Goal: Information Seeking & Learning: Learn about a topic

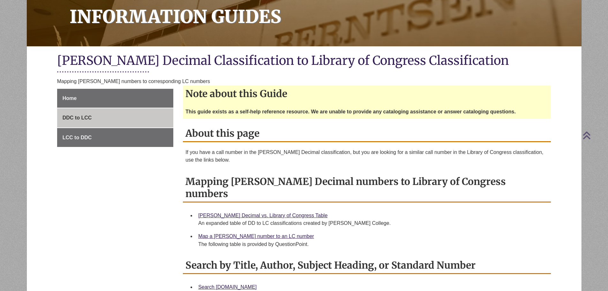
scroll to position [191, 0]
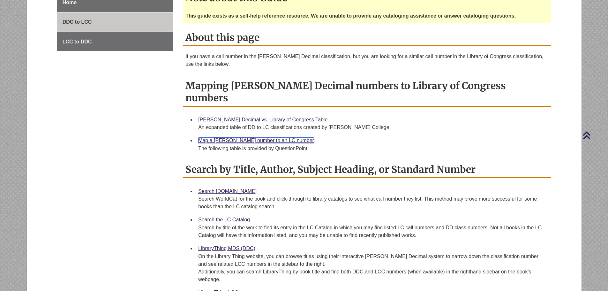
click at [226, 137] on link "Map a [PERSON_NAME] number to an LC number" at bounding box center [256, 139] width 116 height 5
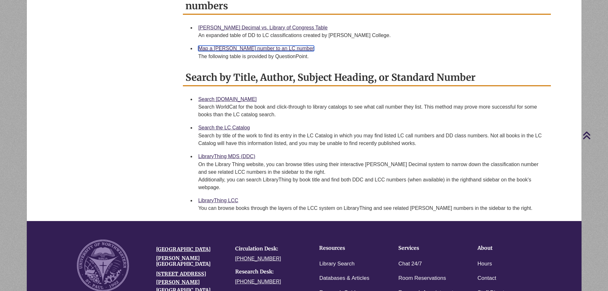
scroll to position [287, 0]
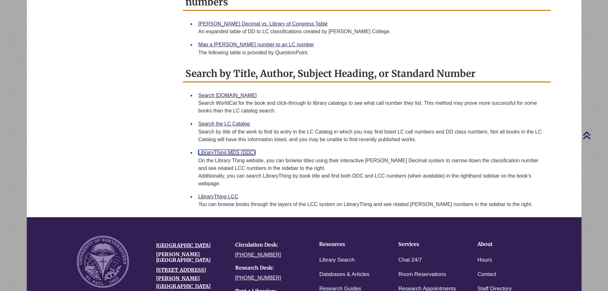
click at [231, 150] on link "LibraryThing MDS (DDC)" at bounding box center [226, 152] width 57 height 5
click at [221, 194] on link "LibraryThing LCC" at bounding box center [218, 196] width 40 height 5
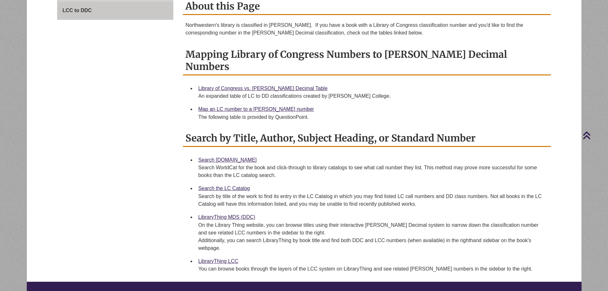
scroll to position [217, 0]
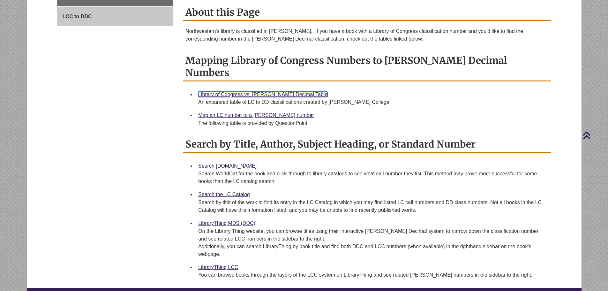
click at [226, 92] on link "Library of Congress vs. [PERSON_NAME] Decimal Table" at bounding box center [262, 94] width 129 height 5
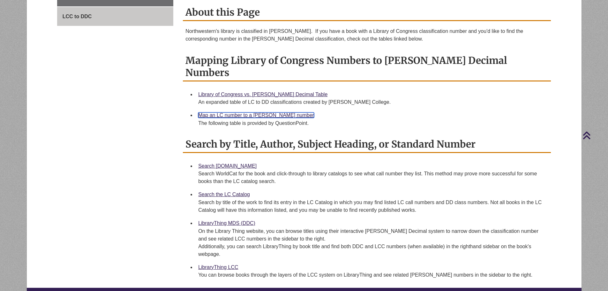
click at [234, 112] on link "Map an LC number to a [PERSON_NAME] number" at bounding box center [256, 114] width 116 height 5
click at [219, 220] on link "LibraryThing MDS (DDC)" at bounding box center [226, 222] width 57 height 5
